Goal: Task Accomplishment & Management: Use online tool/utility

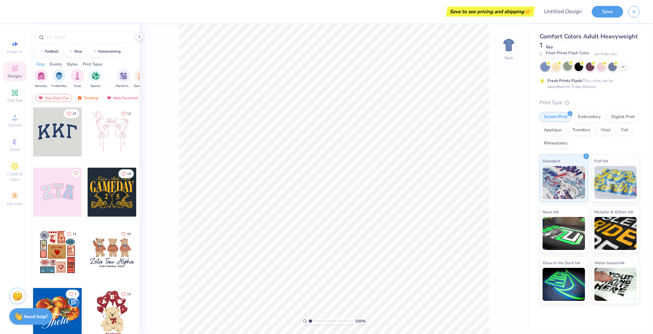
click at [570, 65] on div at bounding box center [568, 66] width 9 height 9
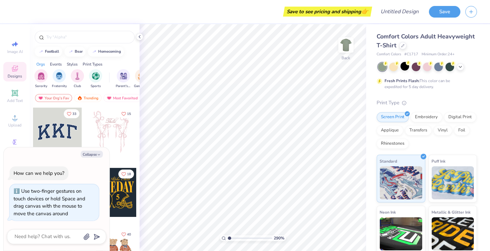
type input "1"
drag, startPoint x: 230, startPoint y: 238, endPoint x: 215, endPoint y: 236, distance: 15.1
click at [228, 236] on input "range" at bounding box center [250, 238] width 45 height 6
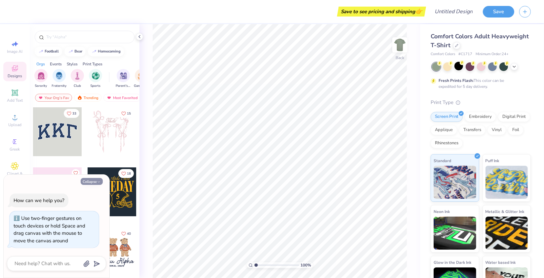
click at [90, 183] on button "Collapse" at bounding box center [92, 181] width 22 height 7
type textarea "x"
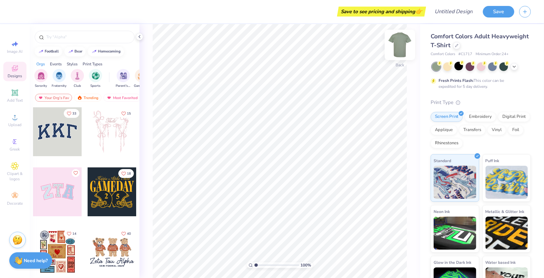
click at [401, 41] on img at bounding box center [400, 45] width 26 height 26
click at [91, 39] on input "text" at bounding box center [88, 37] width 85 height 7
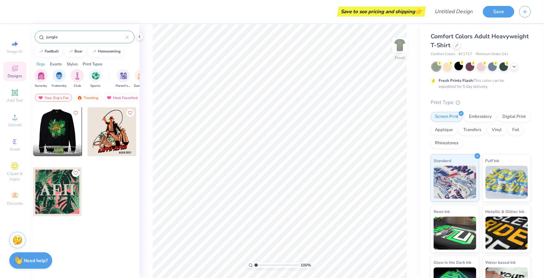
type input "jungle"
click at [58, 131] on div at bounding box center [57, 131] width 147 height 49
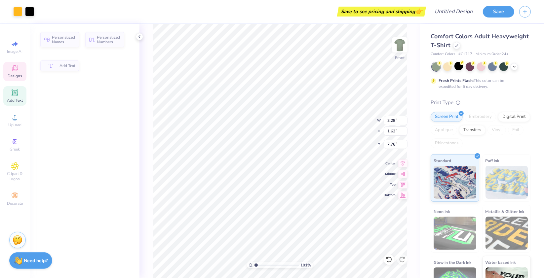
type input "1.01127152927974"
type input "3.28"
type input "1.62"
type input "7.76"
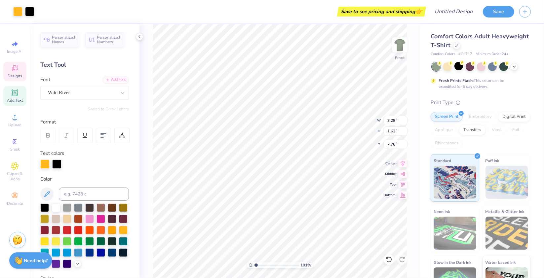
scroll to position [6, 1]
type input "1.01127152927974"
type input "3.26"
type input "2.47"
type input "1.01127152927974"
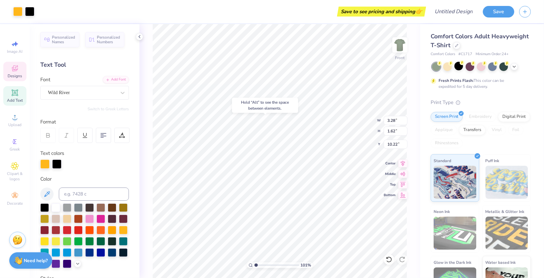
type input "10.22"
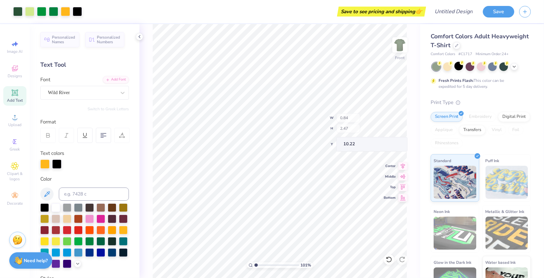
type input "1.01127152927974"
type input "0.84"
type input "2.47"
type input "8.76"
type input "1.01127152927974"
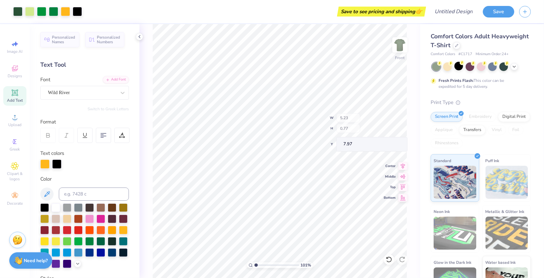
type input "5.23"
type input "0.77"
type input "7.97"
type input "1.01127152927974"
type input "2.46"
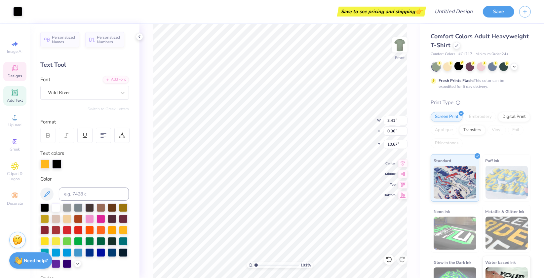
type input "2.66"
type input "9.58"
type input "1.01127152927974"
type input "0.90"
type input "0.28"
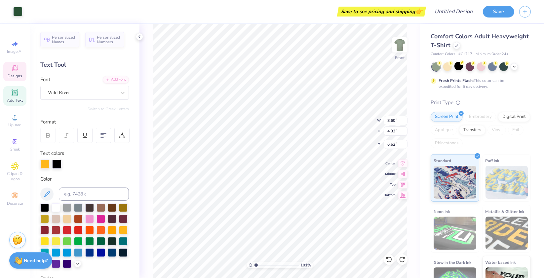
type input "9.59"
type input "1.01127152927974"
type textarea "M"
type input "1.01127152927974"
type textarea "Mir"
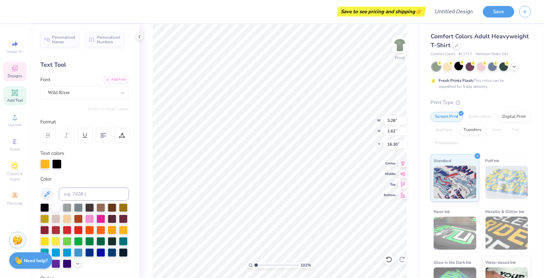
type input "1.01127152927974"
type textarea "Mirc"
type input "1.01127152927974"
type textarea "Mirclw"
type input "1.01127152927974"
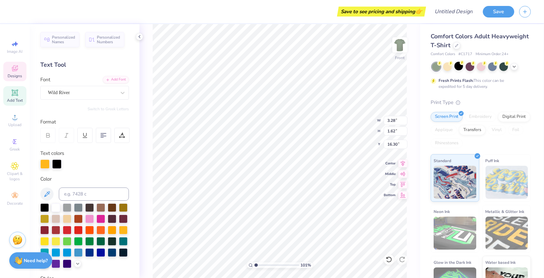
scroll to position [6, 1]
type textarea "Mircl"
type input "1.01127152927974"
type textarea "Mircle"
type input "1.01127152927974"
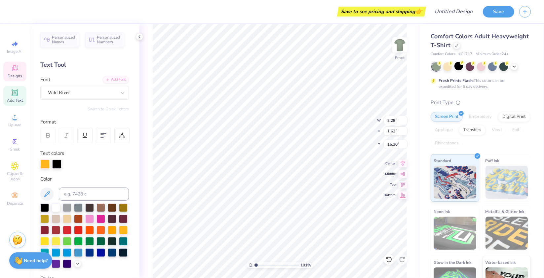
type textarea "Mircle"
type input "1.01127152927974"
type textarea "Mircle m"
type input "1.01127152927974"
type textarea "Mircle mM"
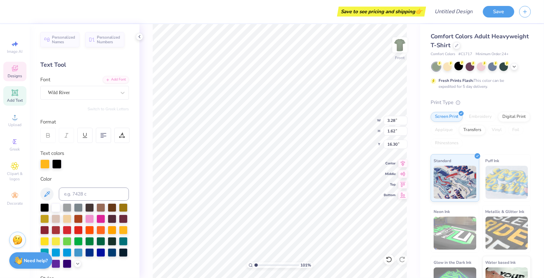
scroll to position [6, 2]
type input "1.01127152927974"
type textarea "Mircle m"
type input "1.01127152927974"
type textarea "Mircle"
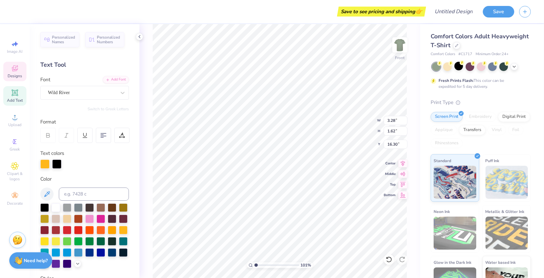
type input "1.01127152927974"
type textarea "Mircle M"
type input "1.01127152927974"
type textarea "Mircle Man"
type input "1.01127152927974"
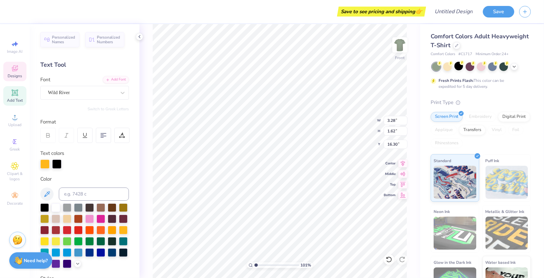
type textarea "Mircle ManFor my assignment, I will be observing a child in a natural setting a…"
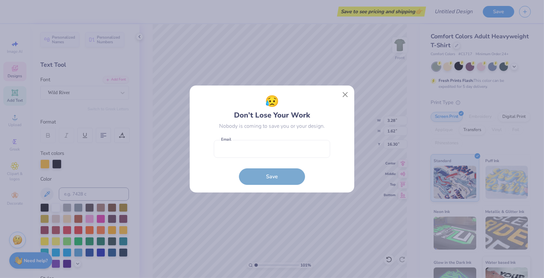
scroll to position [6, 25]
click at [344, 93] on button "Close" at bounding box center [345, 95] width 13 height 13
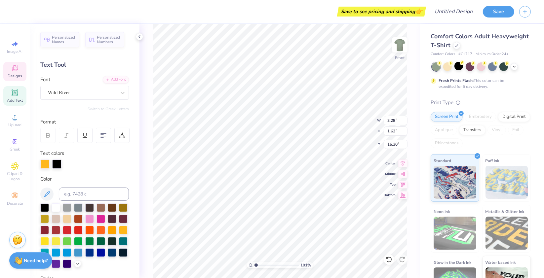
type input "1.01127152927974"
type input "14.51"
type input "0.10"
type input "17.32"
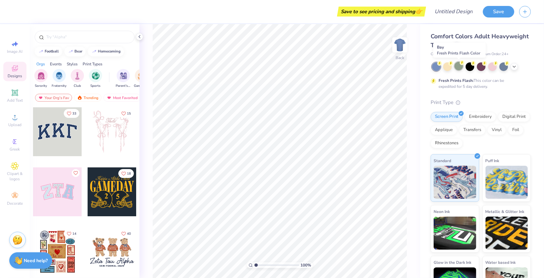
click at [457, 67] on div at bounding box center [459, 66] width 9 height 9
click at [62, 41] on div at bounding box center [85, 37] width 100 height 13
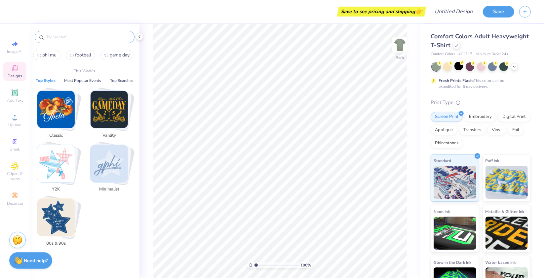
click at [61, 38] on input "text" at bounding box center [88, 37] width 85 height 7
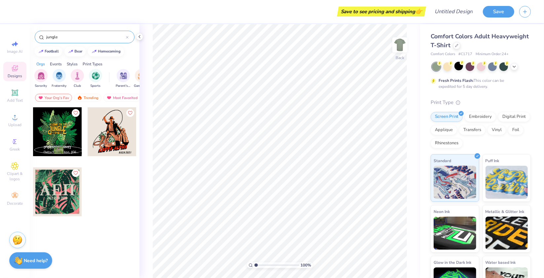
type input "jungle"
click at [59, 132] on div at bounding box center [57, 131] width 49 height 49
click at [73, 35] on input "jungle" at bounding box center [86, 37] width 80 height 7
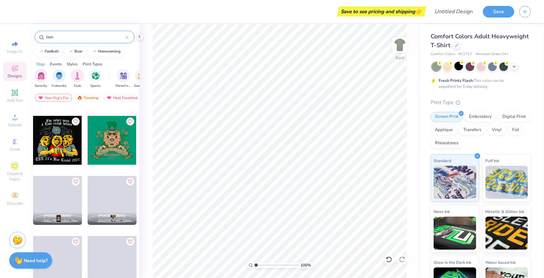
scroll to position [229, 0]
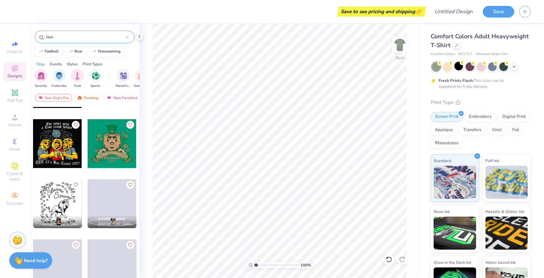
type input "lion"
click at [101, 143] on div at bounding box center [112, 143] width 49 height 49
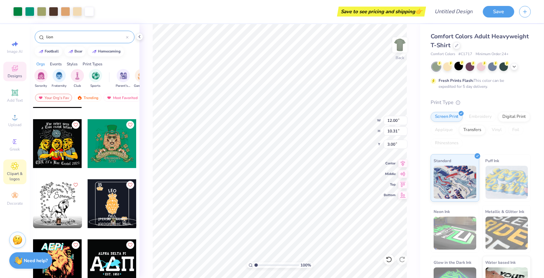
click at [16, 174] on span "Clipart & logos" at bounding box center [14, 176] width 23 height 11
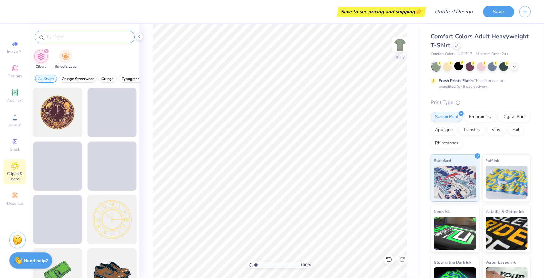
click at [99, 43] on div at bounding box center [85, 37] width 100 height 13
click at [96, 38] on input "text" at bounding box center [88, 37] width 85 height 7
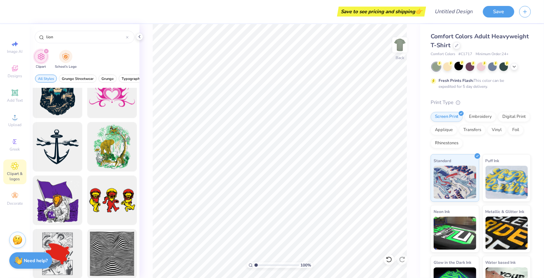
scroll to position [983, 0]
type input "lion"
click at [105, 136] on div at bounding box center [112, 147] width 55 height 55
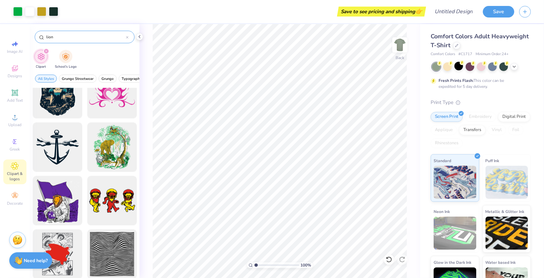
click at [128, 37] on icon at bounding box center [127, 37] width 2 height 2
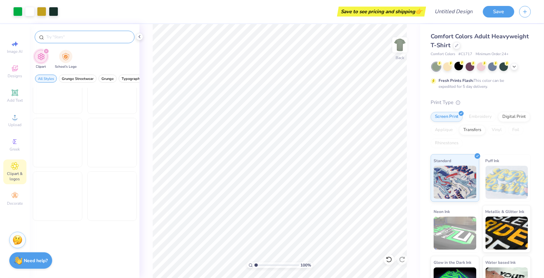
scroll to position [666, 0]
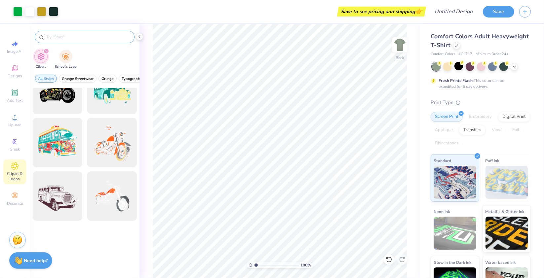
click at [72, 35] on input "text" at bounding box center [88, 37] width 85 height 7
type input "jungle"
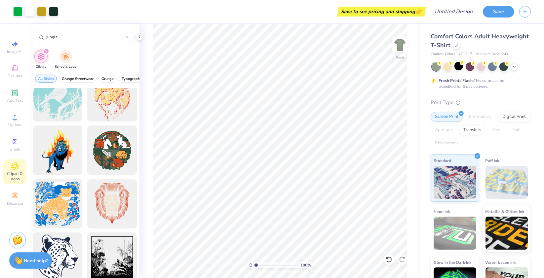
scroll to position [235, 0]
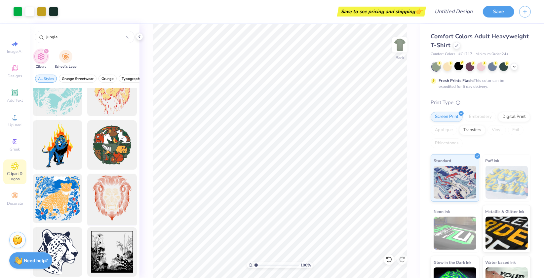
drag, startPoint x: 121, startPoint y: 194, endPoint x: 109, endPoint y: 211, distance: 20.4
click at [109, 211] on div at bounding box center [85, 183] width 110 height 191
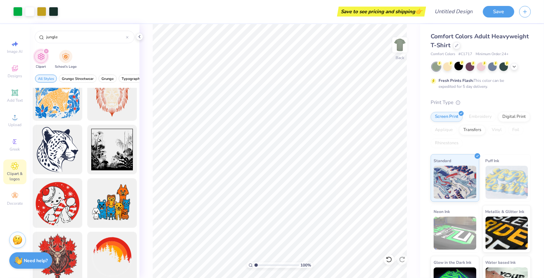
scroll to position [347, 0]
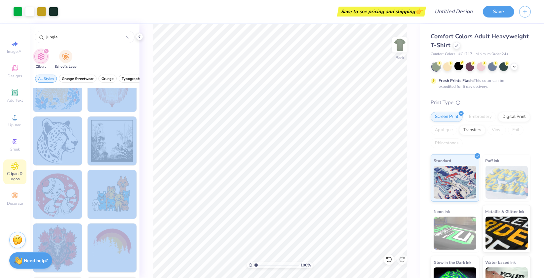
drag, startPoint x: 123, startPoint y: 226, endPoint x: 138, endPoint y: 247, distance: 26.1
click at [138, 247] on div at bounding box center [85, 183] width 110 height 191
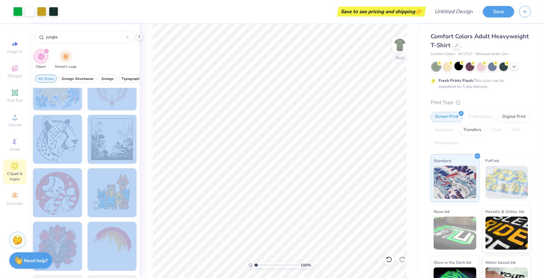
scroll to position [452, 0]
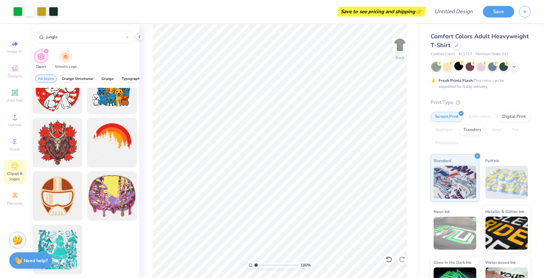
click at [111, 270] on div at bounding box center [112, 251] width 50 height 53
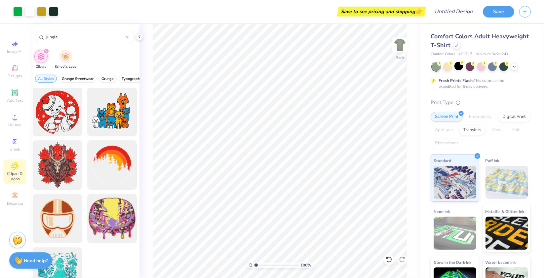
scroll to position [405, 0]
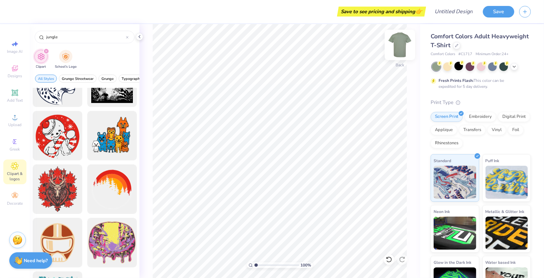
click at [399, 46] on img at bounding box center [400, 45] width 26 height 26
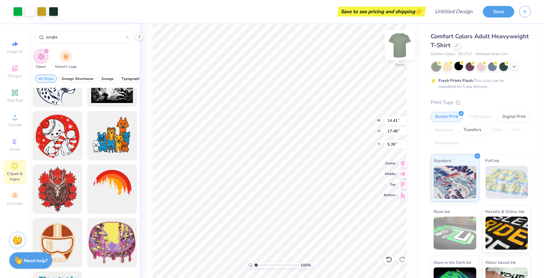
click at [400, 46] on img at bounding box center [400, 45] width 26 height 26
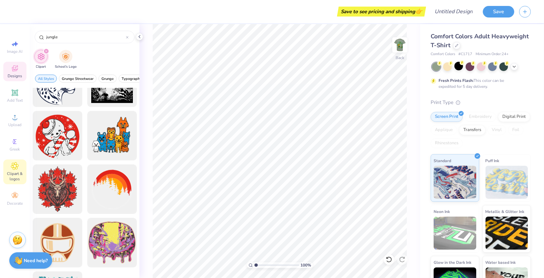
click at [11, 70] on icon at bounding box center [15, 68] width 8 height 8
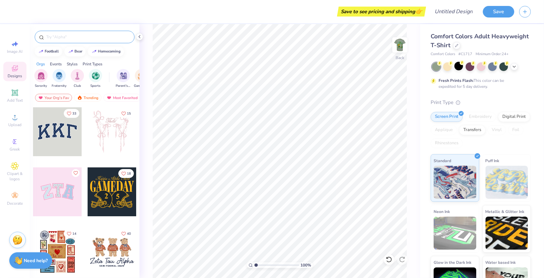
click at [72, 34] on input "text" at bounding box center [88, 37] width 85 height 7
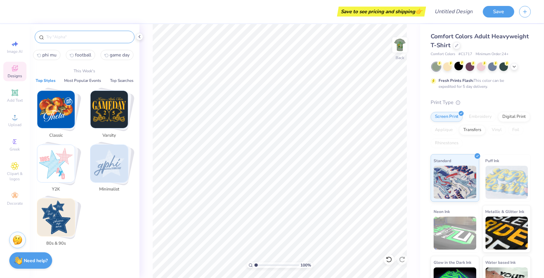
click at [48, 53] on span "phi mu" at bounding box center [49, 55] width 14 height 6
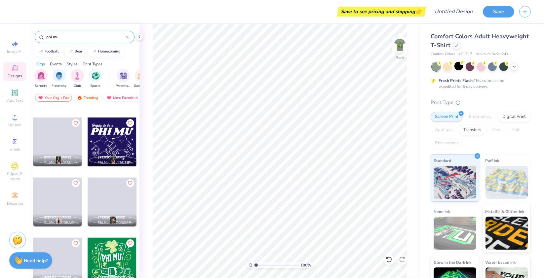
scroll to position [721, 0]
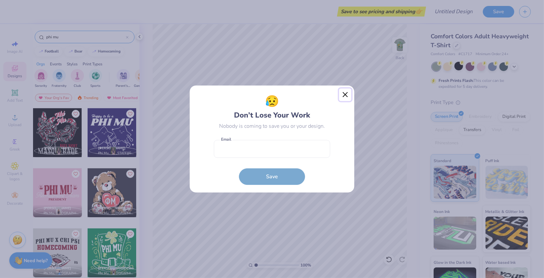
click at [346, 94] on button "Close" at bounding box center [345, 95] width 13 height 13
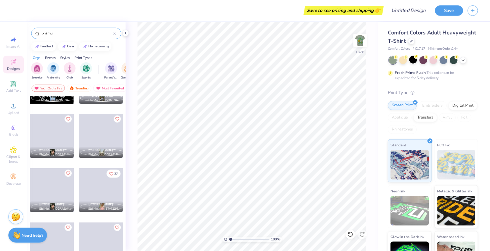
scroll to position [1305, 0]
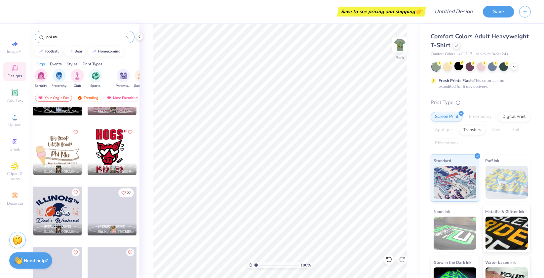
click at [83, 36] on input "phi mu" at bounding box center [86, 37] width 80 height 7
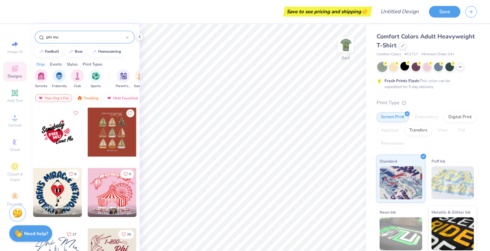
type input "phi"
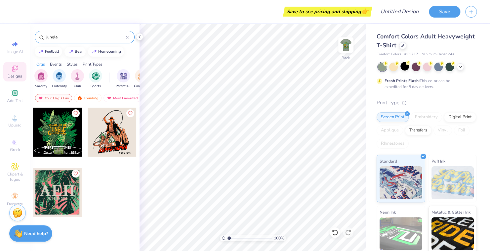
type input "jungle"
click at [55, 131] on div at bounding box center [57, 131] width 49 height 49
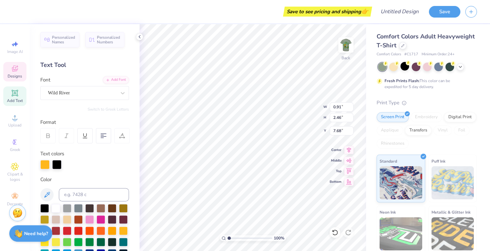
scroll to position [5, 1]
type textarea "M"
type input "7.49"
type input "1.55"
type input "4.18"
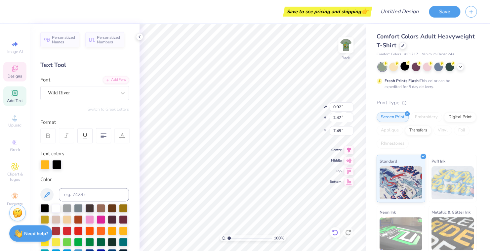
type input "5.78"
type textarea "M"
type input "3.22"
type input "1.59"
type textarea "u"
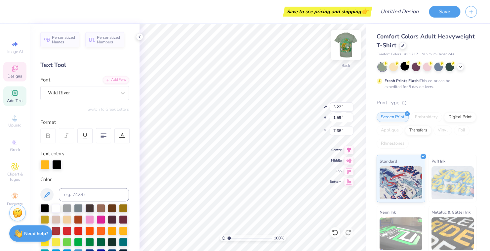
scroll to position [5, 2]
type textarea "Miricale Man"
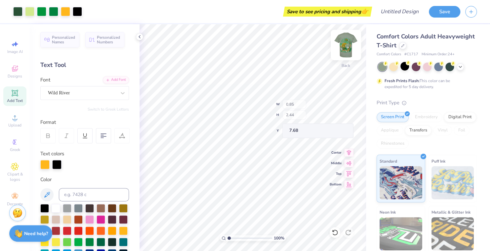
type input "0.85"
type input "2.44"
type input "7.68"
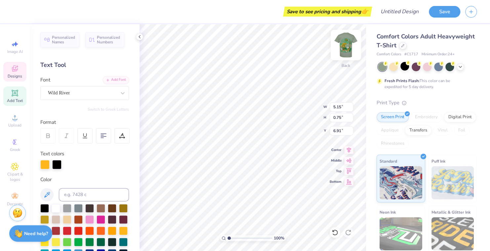
scroll to position [5, 3]
type textarea "welcome"
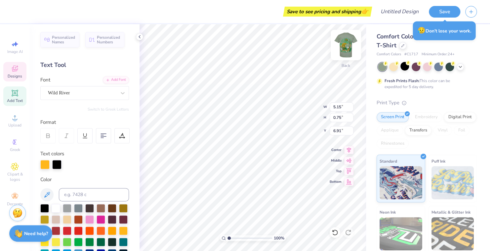
type textarea "Phi"
type textarea "King of the Jungle"
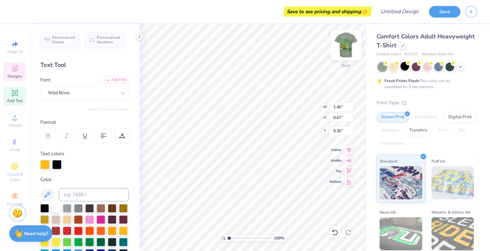
type input "1.40"
type input "0.67"
type input "9.30"
type textarea "d"
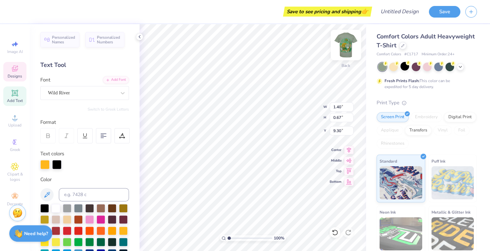
scroll to position [5, 1]
type textarea "Phi Mu"
click at [130, 143] on div "Personalized Names Personalized Numbers Text Tool Add Font Font Wild River Swit…" at bounding box center [85, 137] width 110 height 227
type input "0.89"
type input "0.28"
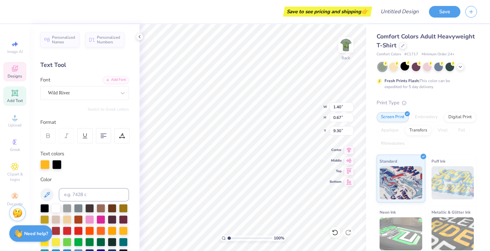
type input "9.48"
type input "1.28"
type input "0.40"
type input "0.89"
type input "0.28"
